Goal: Task Accomplishment & Management: Manage account settings

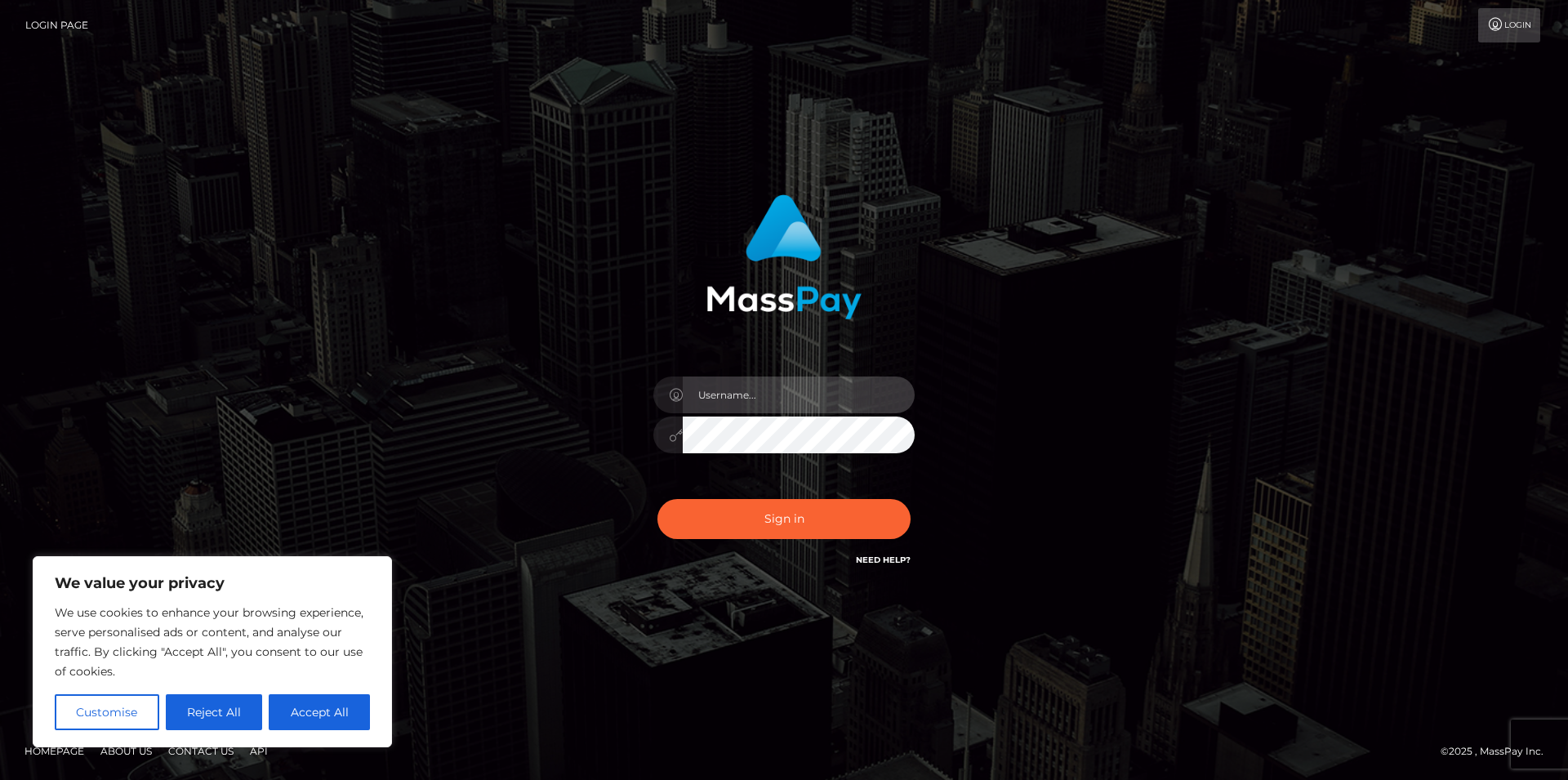
click at [692, 390] on input "text" at bounding box center [799, 395] width 232 height 37
type input "x"
click at [865, 405] on input "[PERSON_NAME][EMAIL_ADDRESS][DOMAIN_NAME]" at bounding box center [799, 395] width 232 height 37
type input "[PERSON_NAME][EMAIL_ADDRESS][DOMAIN_NAME]"
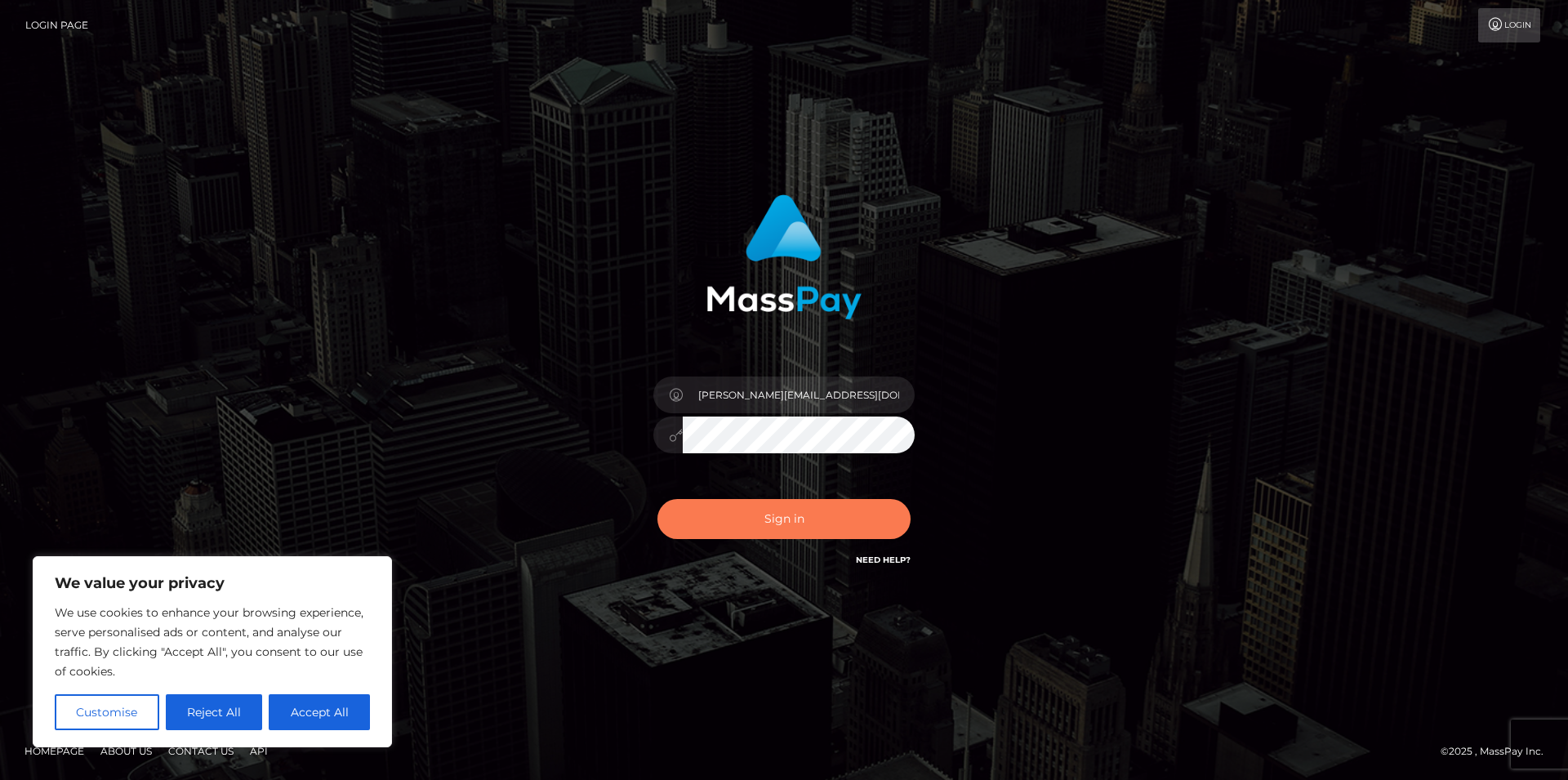
click at [817, 524] on button "Sign in" at bounding box center [784, 518] width 253 height 40
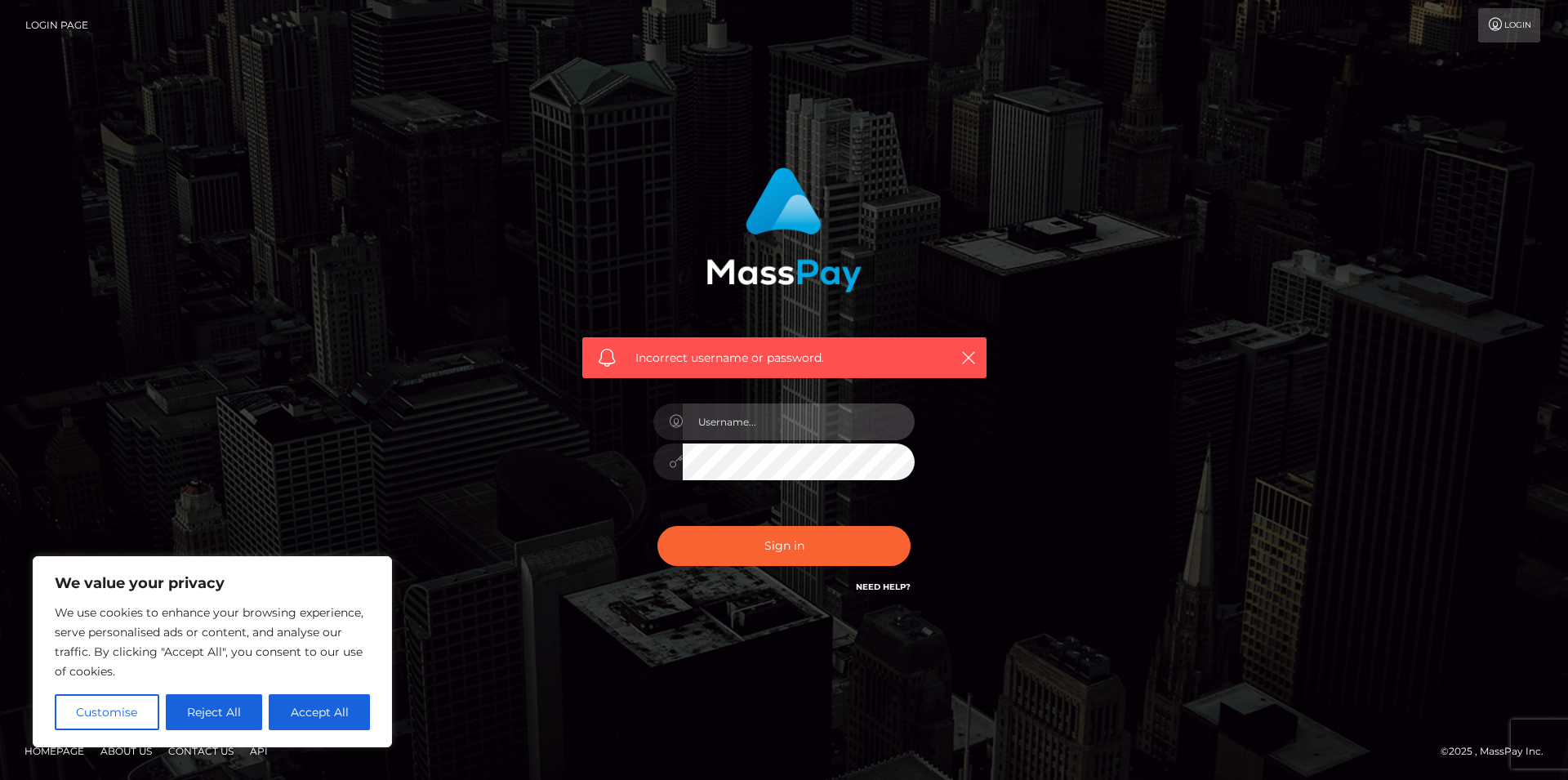
drag, startPoint x: 841, startPoint y: 409, endPoint x: 824, endPoint y: 354, distance: 57.6
click at [826, 372] on div "Incorrect username or password." at bounding box center [784, 381] width 429 height 453
type input "[PERSON_NAME][EMAIL_ADDRESS][DOMAIN_NAME]"
click at [791, 537] on button "Sign in" at bounding box center [784, 545] width 253 height 40
click at [778, 441] on div at bounding box center [784, 454] width 286 height 125
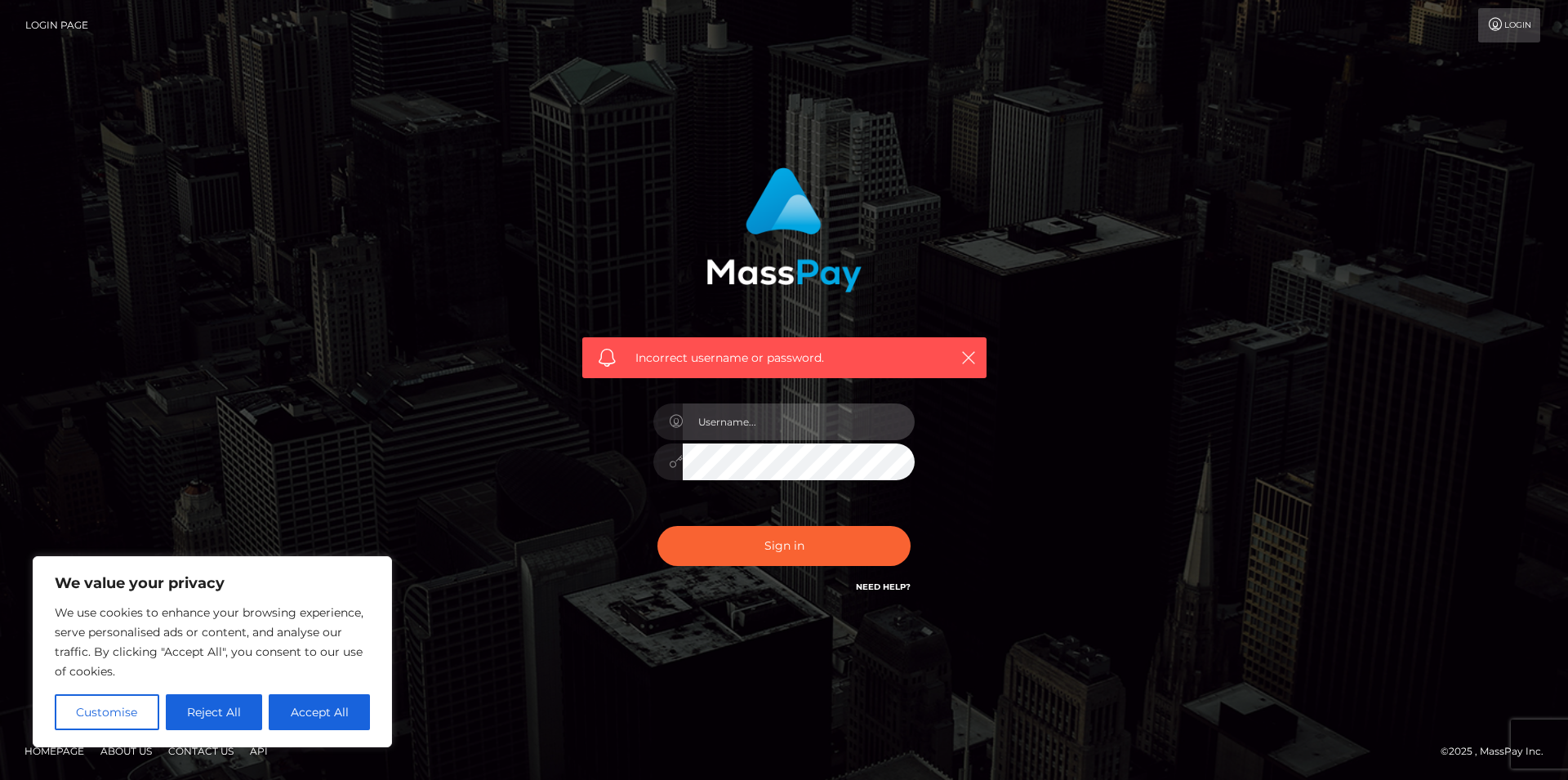
click at [762, 418] on input "text" at bounding box center [799, 422] width 232 height 37
type input "[PERSON_NAME][EMAIL_ADDRESS][DOMAIN_NAME]"
click at [839, 536] on button "Sign in" at bounding box center [784, 545] width 253 height 40
